Goal: Transaction & Acquisition: Purchase product/service

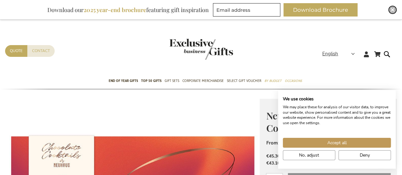
click at [393, 8] on img "Close" at bounding box center [392, 10] width 4 height 4
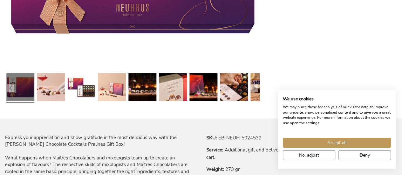
scroll to position [286, 0]
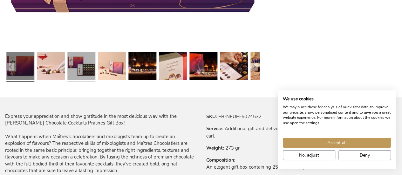
click at [81, 62] on link at bounding box center [81, 66] width 28 height 35
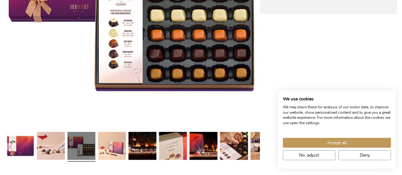
scroll to position [222, 0]
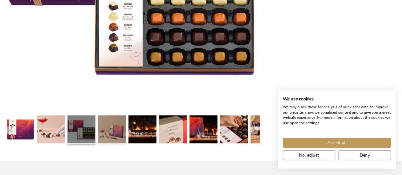
click at [101, 128] on link at bounding box center [112, 130] width 28 height 35
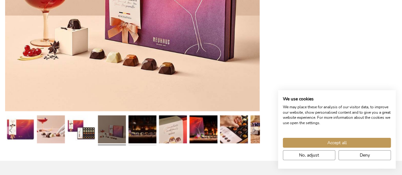
click at [132, 137] on link at bounding box center [142, 130] width 28 height 35
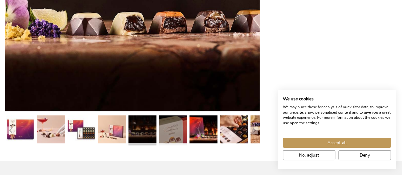
click at [180, 133] on link at bounding box center [173, 130] width 28 height 35
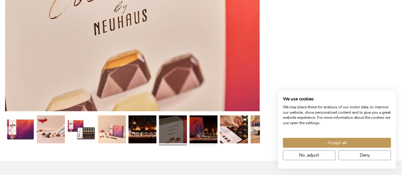
click at [207, 131] on link at bounding box center [203, 130] width 28 height 35
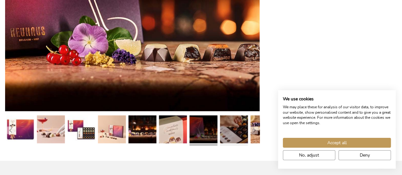
click at [226, 129] on link at bounding box center [234, 130] width 28 height 35
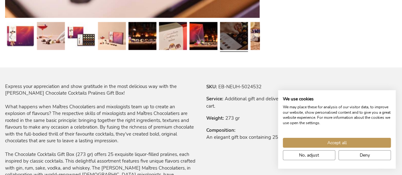
scroll to position [318, 0]
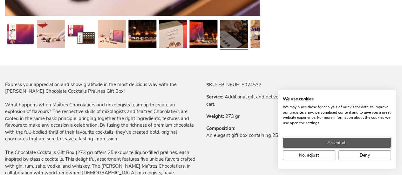
click at [351, 145] on button "Accept all" at bounding box center [337, 143] width 108 height 10
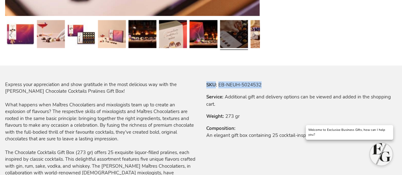
drag, startPoint x: 207, startPoint y: 84, endPoint x: 265, endPoint y: 88, distance: 57.7
click at [265, 88] on tr "SKU EB-NEUH-5024532" at bounding box center [301, 84] width 191 height 7
click at [232, 90] on tbody "SKU EB-NEUH-5024532 Service Additional gift and delivery options can be viewed …" at bounding box center [301, 114] width 191 height 66
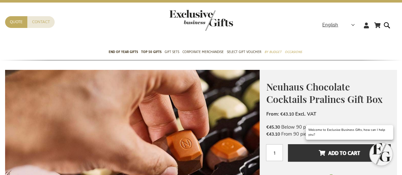
scroll to position [0, 0]
